Goal: Navigation & Orientation: Go to known website

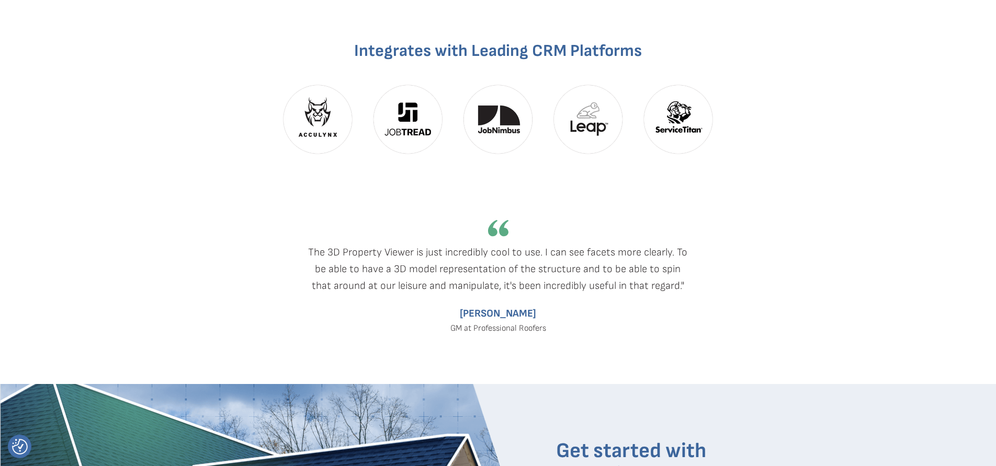
scroll to position [1378, 0]
click at [742, 180] on div at bounding box center [498, 279] width 654 height 213
